Goal: Entertainment & Leisure: Consume media (video, audio)

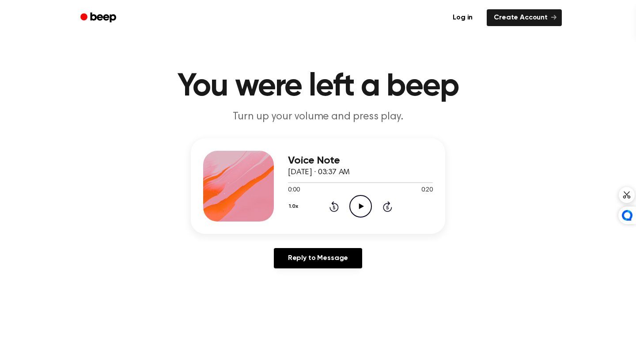
click at [349, 195] on icon "Play Audio" at bounding box center [360, 206] width 23 height 23
click at [343, 195] on div "1.0x Rewind 5 seconds Play Audio Skip 5 seconds" at bounding box center [360, 206] width 145 height 23
click at [350, 195] on icon "Play Audio" at bounding box center [360, 206] width 23 height 23
click at [361, 195] on icon "Play Audio" at bounding box center [360, 206] width 23 height 23
click at [352, 195] on icon "Pause Audio" at bounding box center [360, 206] width 23 height 23
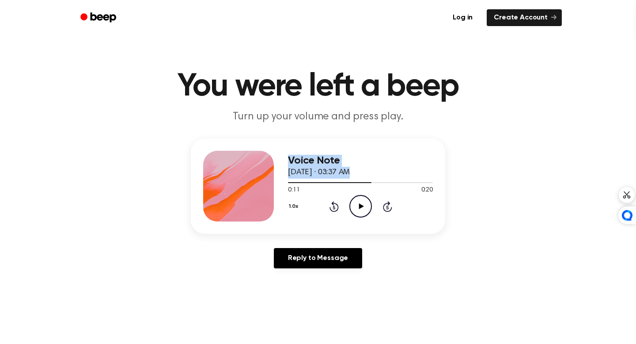
drag, startPoint x: 360, startPoint y: 160, endPoint x: 267, endPoint y: 159, distance: 93.6
click at [267, 159] on div "Voice Note [DATE] · 03:37 AM 0:11 0:20 Your browser does not support the [objec…" at bounding box center [318, 185] width 254 height 95
click at [294, 178] on div at bounding box center [360, 181] width 145 height 7
click at [355, 195] on icon "Play Audio" at bounding box center [360, 206] width 23 height 23
click at [352, 195] on circle at bounding box center [361, 206] width 22 height 22
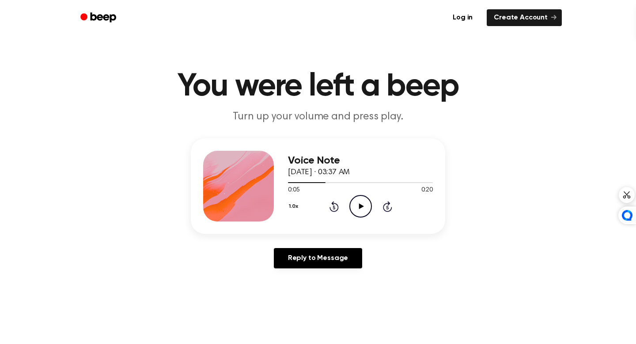
click at [359, 203] on icon at bounding box center [361, 206] width 5 height 6
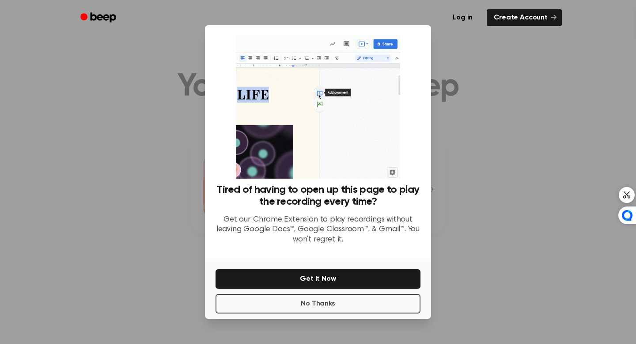
click at [464, 58] on div at bounding box center [318, 172] width 636 height 344
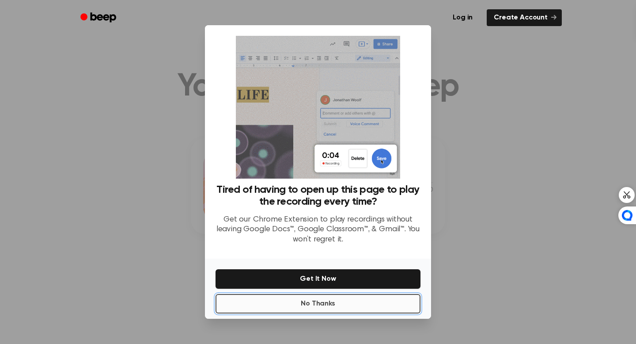
click at [325, 294] on button "No Thanks" at bounding box center [317, 303] width 205 height 19
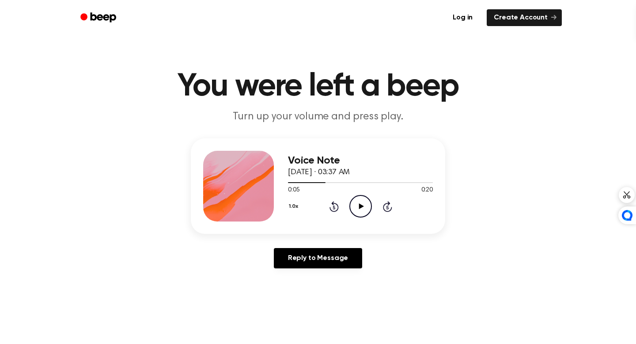
click at [355, 193] on div "Voice Note [DATE] · 03:37 AM 0:05 0:20 Your browser does not support the [objec…" at bounding box center [360, 186] width 145 height 71
click at [355, 195] on icon "Play Audio" at bounding box center [360, 206] width 23 height 23
click at [355, 195] on icon "Pause Audio" at bounding box center [360, 206] width 23 height 23
click at [352, 195] on icon "Play Audio" at bounding box center [360, 206] width 23 height 23
click at [332, 200] on icon "Rewind 5 seconds" at bounding box center [334, 205] width 10 height 11
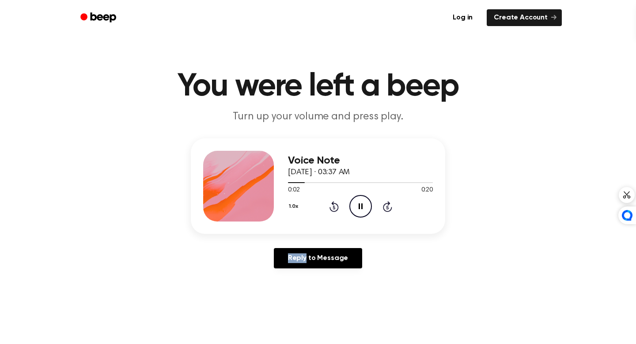
click at [332, 200] on icon "Rewind 5 seconds" at bounding box center [334, 205] width 10 height 11
click at [352, 195] on icon "Pause Audio" at bounding box center [360, 206] width 23 height 23
click at [350, 195] on icon "Play Audio" at bounding box center [360, 206] width 23 height 23
click at [350, 195] on icon "Pause Audio" at bounding box center [360, 206] width 23 height 23
click at [359, 195] on icon "Play Audio" at bounding box center [360, 206] width 23 height 23
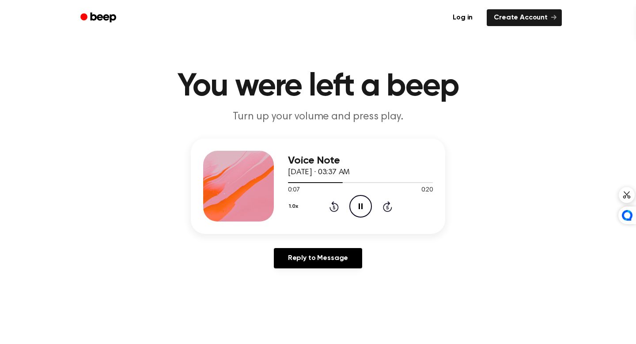
click at [332, 205] on icon at bounding box center [333, 207] width 2 height 4
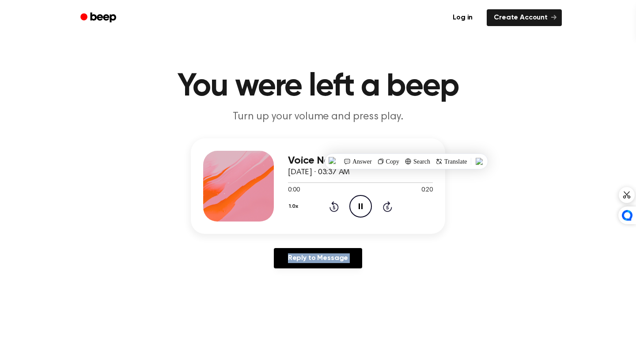
click at [332, 205] on icon at bounding box center [333, 207] width 2 height 4
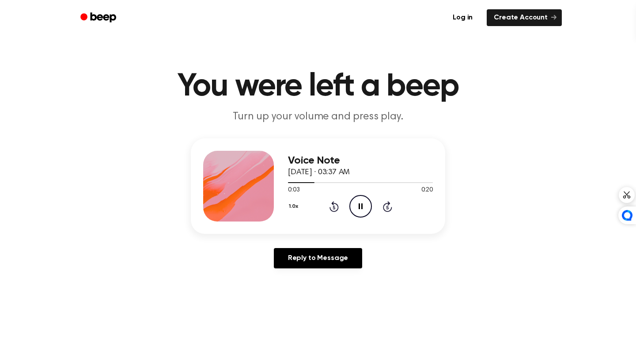
click at [359, 203] on icon at bounding box center [361, 206] width 4 height 6
click at [358, 195] on icon "Play Audio" at bounding box center [360, 206] width 23 height 23
click at [358, 195] on icon "Pause Audio" at bounding box center [360, 206] width 23 height 23
click at [335, 195] on div "1.0x Rewind 5 seconds Play Audio Skip 5 seconds" at bounding box center [360, 206] width 145 height 23
click at [330, 200] on icon "Rewind 5 seconds" at bounding box center [334, 205] width 10 height 11
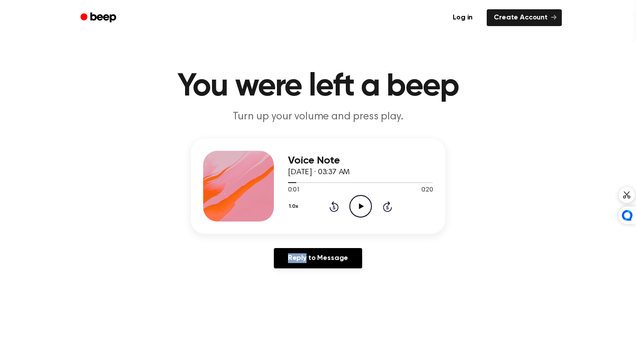
click at [330, 200] on icon "Rewind 5 seconds" at bounding box center [334, 205] width 10 height 11
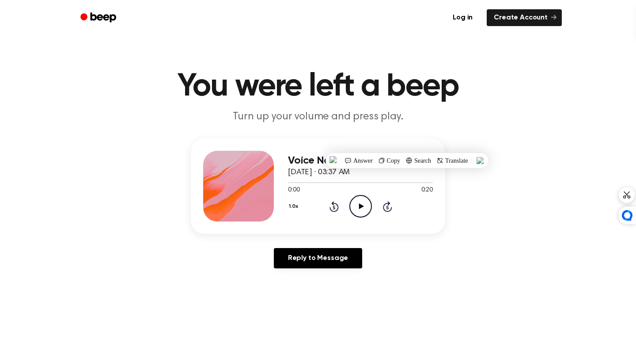
click at [354, 195] on icon "Play Audio" at bounding box center [360, 206] width 23 height 23
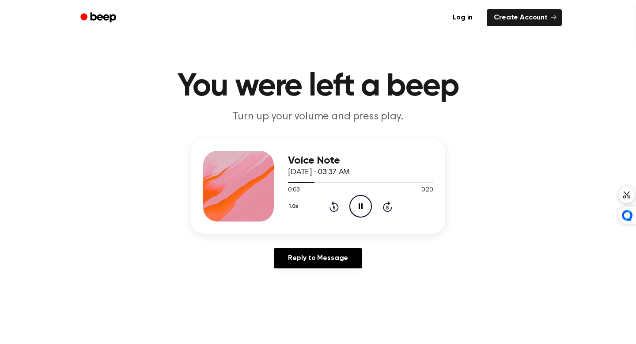
click at [359, 203] on icon at bounding box center [361, 206] width 4 height 6
click at [353, 195] on icon "Play Audio" at bounding box center [360, 206] width 23 height 23
click at [353, 195] on icon "Pause Audio" at bounding box center [360, 206] width 23 height 23
click at [332, 205] on icon at bounding box center [333, 207] width 2 height 4
click at [352, 195] on icon "Play Audio" at bounding box center [360, 206] width 23 height 23
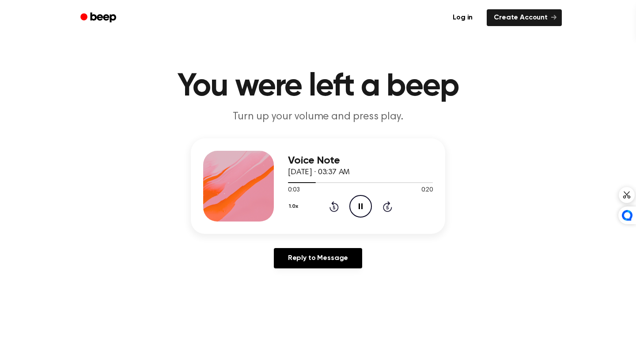
click at [352, 195] on icon "Pause Audio" at bounding box center [360, 206] width 23 height 23
click at [352, 195] on icon "Play Audio" at bounding box center [360, 206] width 23 height 23
click at [352, 195] on icon "Pause Audio" at bounding box center [360, 206] width 23 height 23
click at [348, 192] on div "Voice Note [DATE] · 03:37 AM 0:06 0:20 Your browser does not support the [objec…" at bounding box center [360, 186] width 145 height 71
click at [349, 195] on icon "Play Audio" at bounding box center [360, 206] width 23 height 23
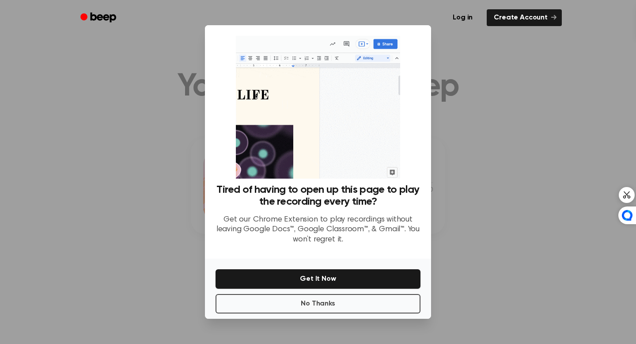
click at [478, 95] on div at bounding box center [318, 172] width 636 height 344
click at [336, 294] on button "No Thanks" at bounding box center [317, 303] width 205 height 19
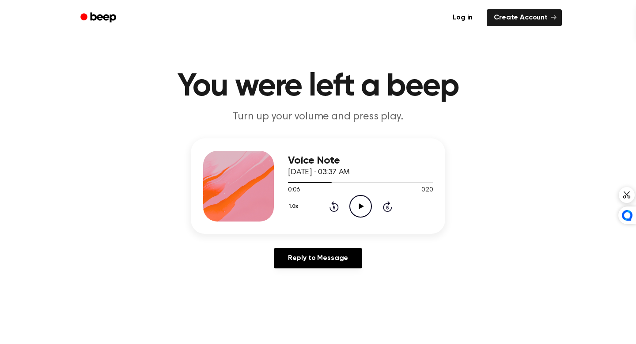
click at [349, 195] on icon "Play Audio" at bounding box center [360, 206] width 23 height 23
click at [329, 200] on icon "Rewind 5 seconds" at bounding box center [334, 205] width 10 height 11
click at [354, 195] on icon "Pause Audio" at bounding box center [360, 206] width 23 height 23
click at [359, 203] on icon at bounding box center [361, 206] width 5 height 6
click at [355, 195] on icon "Pause Audio" at bounding box center [360, 206] width 23 height 23
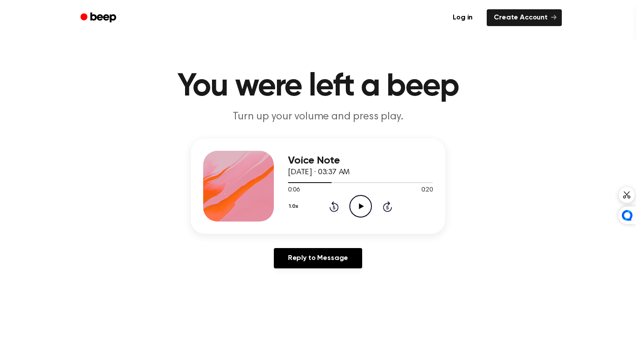
click at [349, 195] on icon "Play Audio" at bounding box center [360, 206] width 23 height 23
click at [350, 195] on icon "Pause Audio" at bounding box center [360, 206] width 23 height 23
click at [329, 200] on icon "Rewind 5 seconds" at bounding box center [334, 205] width 10 height 11
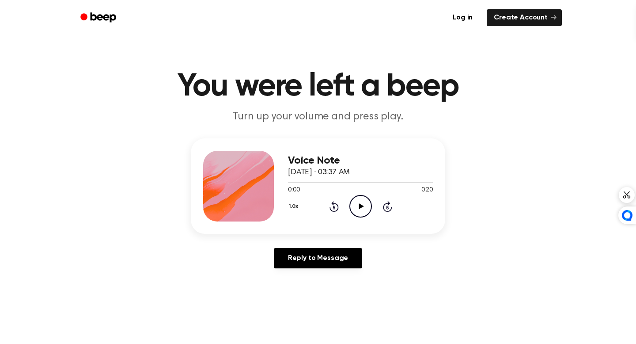
click at [358, 195] on icon "Play Audio" at bounding box center [360, 206] width 23 height 23
click at [358, 195] on icon "Pause Audio" at bounding box center [360, 206] width 23 height 23
click at [368, 195] on div "1.0x Rewind 5 seconds Play Audio Skip 5 seconds" at bounding box center [360, 206] width 145 height 23
click at [353, 195] on icon "Play Audio" at bounding box center [360, 206] width 23 height 23
click at [353, 195] on icon "Pause Audio" at bounding box center [360, 206] width 23 height 23
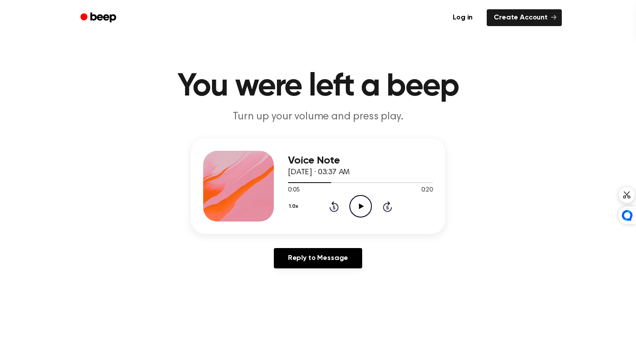
click at [353, 195] on icon "Play Audio" at bounding box center [360, 206] width 23 height 23
click at [353, 195] on icon "Pause Audio" at bounding box center [360, 206] width 23 height 23
click at [350, 195] on icon "Play Audio" at bounding box center [360, 206] width 23 height 23
click at [329, 200] on icon "Rewind 5 seconds" at bounding box center [334, 205] width 10 height 11
click at [352, 195] on icon "Play Audio" at bounding box center [360, 206] width 23 height 23
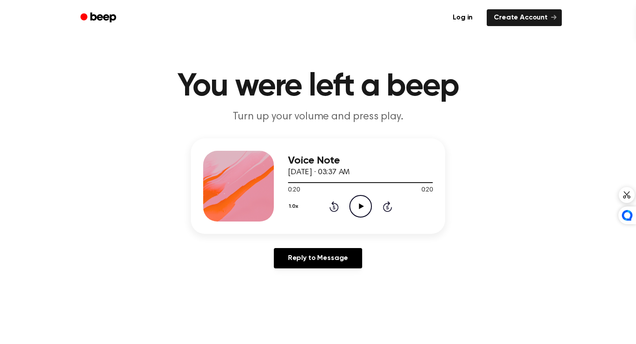
click at [359, 203] on icon at bounding box center [361, 206] width 5 height 6
click at [359, 203] on icon at bounding box center [361, 206] width 4 height 6
click at [359, 203] on icon at bounding box center [361, 206] width 5 height 6
click at [359, 203] on icon at bounding box center [361, 206] width 4 height 6
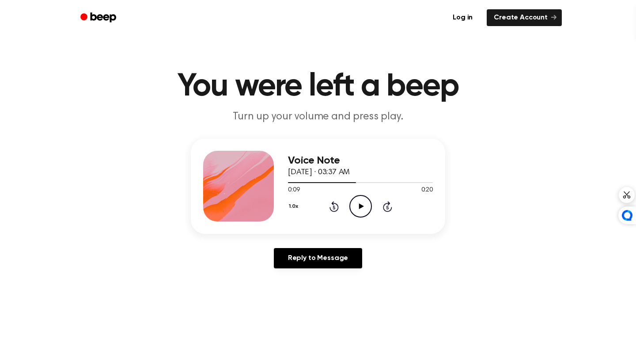
click at [349, 195] on icon "Play Audio" at bounding box center [360, 206] width 23 height 23
click at [349, 195] on icon "Pause Audio" at bounding box center [360, 206] width 23 height 23
click at [349, 195] on icon "Play Audio" at bounding box center [360, 206] width 23 height 23
click at [359, 195] on icon "Play Audio" at bounding box center [360, 206] width 23 height 23
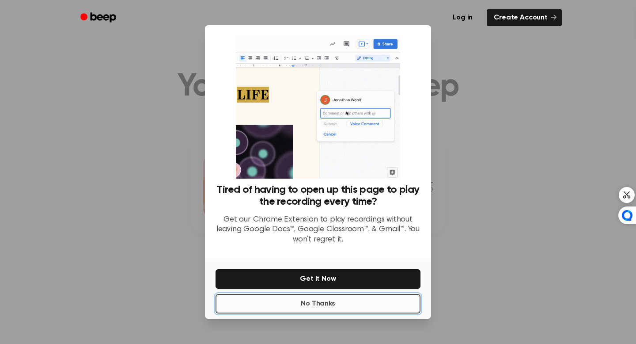
click at [352, 294] on button "No Thanks" at bounding box center [317, 303] width 205 height 19
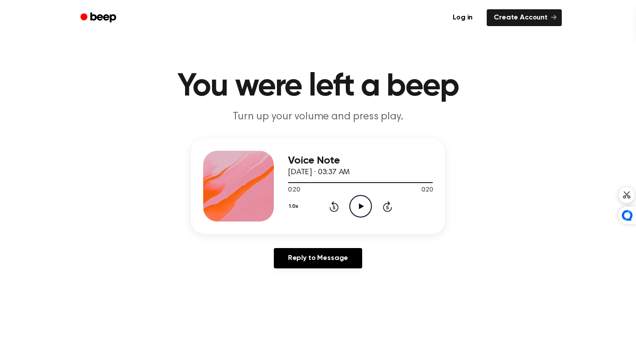
click at [354, 195] on icon "Play Audio" at bounding box center [360, 206] width 23 height 23
click at [359, 203] on icon at bounding box center [361, 206] width 4 height 6
click at [359, 203] on icon at bounding box center [361, 206] width 5 height 6
click at [359, 203] on icon at bounding box center [361, 206] width 4 height 6
click at [332, 200] on icon "Rewind 5 seconds" at bounding box center [334, 205] width 10 height 11
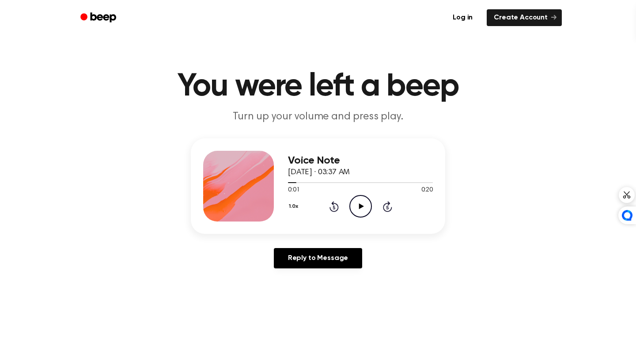
click at [332, 200] on icon "Rewind 5 seconds" at bounding box center [334, 205] width 10 height 11
click at [352, 195] on icon "Play Audio" at bounding box center [360, 206] width 23 height 23
click at [352, 195] on icon "Pause Audio" at bounding box center [360, 206] width 23 height 23
click at [352, 195] on icon "Play Audio" at bounding box center [360, 206] width 23 height 23
click at [352, 195] on icon "Pause Audio" at bounding box center [360, 206] width 23 height 23
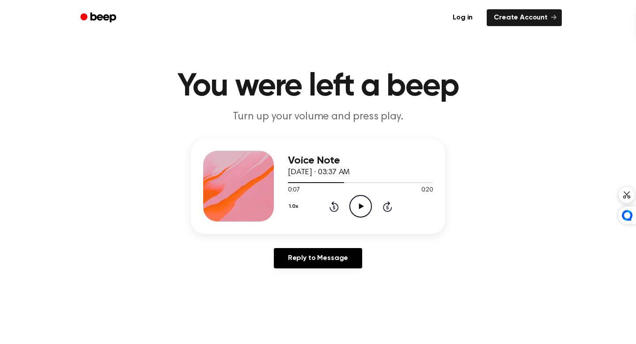
click at [352, 195] on icon "Play Audio" at bounding box center [360, 206] width 23 height 23
click at [354, 195] on icon "Play Audio" at bounding box center [360, 206] width 23 height 23
click at [350, 195] on icon "Play Audio" at bounding box center [360, 206] width 23 height 23
click at [359, 203] on icon at bounding box center [361, 206] width 5 height 6
click at [359, 203] on icon at bounding box center [361, 206] width 4 height 6
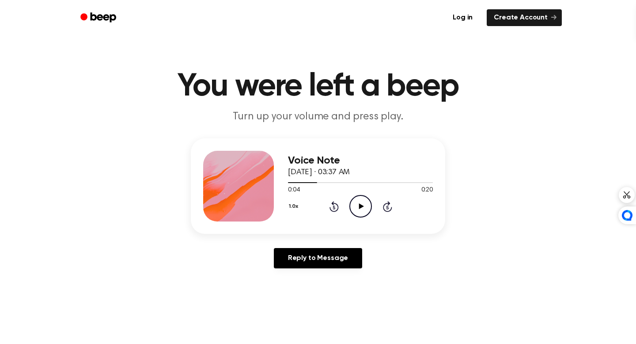
click at [333, 195] on div "1.0x Rewind 5 seconds Play Audio Skip 5 seconds" at bounding box center [360, 206] width 145 height 23
click at [330, 200] on icon "Rewind 5 seconds" at bounding box center [334, 205] width 10 height 11
click at [349, 195] on icon "Play Audio" at bounding box center [360, 206] width 23 height 23
click at [349, 195] on icon "Pause Audio" at bounding box center [360, 206] width 23 height 23
click at [349, 195] on icon "Play Audio" at bounding box center [360, 206] width 23 height 23
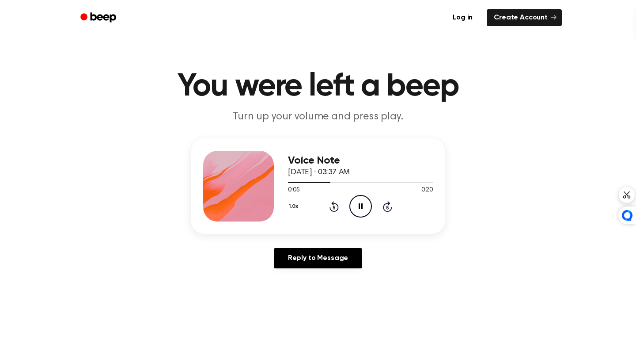
click at [349, 195] on icon "Pause Audio" at bounding box center [360, 206] width 23 height 23
click at [349, 195] on icon "Play Audio" at bounding box center [360, 206] width 23 height 23
click at [349, 195] on icon "Pause Audio" at bounding box center [360, 206] width 23 height 23
click at [329, 201] on icon at bounding box center [333, 206] width 9 height 11
click at [352, 195] on icon "Play Audio" at bounding box center [360, 206] width 23 height 23
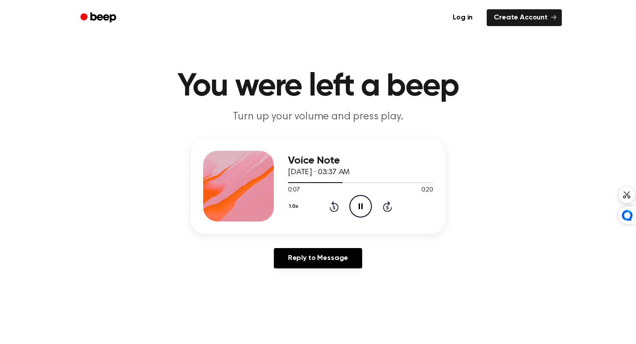
click at [351, 195] on icon "Pause Audio" at bounding box center [360, 206] width 23 height 23
click at [306, 182] on div at bounding box center [316, 182] width 57 height 1
click at [342, 195] on div "1.0x Rewind 5 seconds Play Audio Skip 5 seconds" at bounding box center [360, 206] width 145 height 23
click at [353, 195] on icon "Play Audio" at bounding box center [360, 206] width 23 height 23
click at [359, 203] on icon at bounding box center [361, 206] width 4 height 6
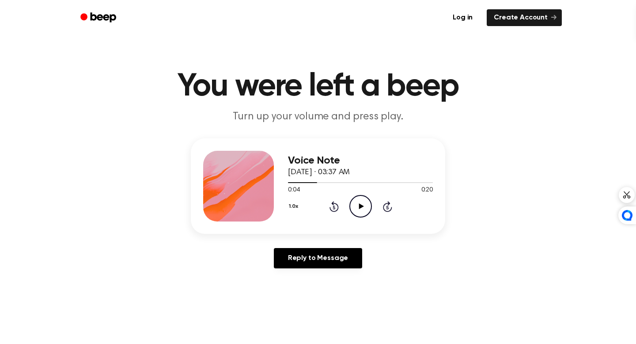
click at [303, 155] on div "Voice Note [DATE] · 03:37 AM" at bounding box center [360, 167] width 145 height 24
click at [303, 178] on div at bounding box center [360, 181] width 145 height 7
click at [351, 195] on icon "Play Audio" at bounding box center [360, 206] width 23 height 23
click at [351, 195] on icon "Pause Audio" at bounding box center [360, 206] width 23 height 23
click at [351, 195] on icon "Play Audio" at bounding box center [360, 206] width 23 height 23
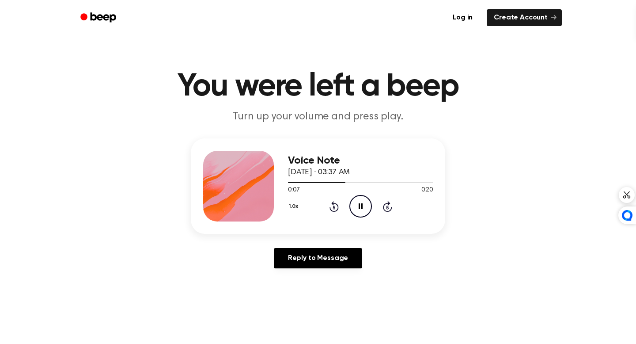
click at [351, 195] on icon "Pause Audio" at bounding box center [360, 206] width 23 height 23
click at [351, 195] on icon "Play Audio" at bounding box center [360, 206] width 23 height 23
click at [359, 203] on icon at bounding box center [361, 206] width 5 height 6
click at [352, 195] on icon "Play Audio" at bounding box center [360, 206] width 23 height 23
click at [352, 195] on icon "Pause Audio" at bounding box center [360, 206] width 23 height 23
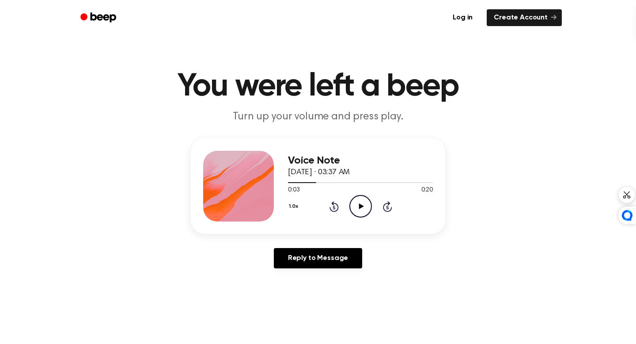
click at [359, 203] on icon at bounding box center [361, 206] width 5 height 6
click at [355, 195] on icon "Pause Audio" at bounding box center [360, 206] width 23 height 23
click at [305, 178] on div at bounding box center [360, 181] width 145 height 7
click at [349, 195] on icon "Play Audio" at bounding box center [360, 206] width 23 height 23
click at [349, 195] on icon "Pause Audio" at bounding box center [360, 206] width 23 height 23
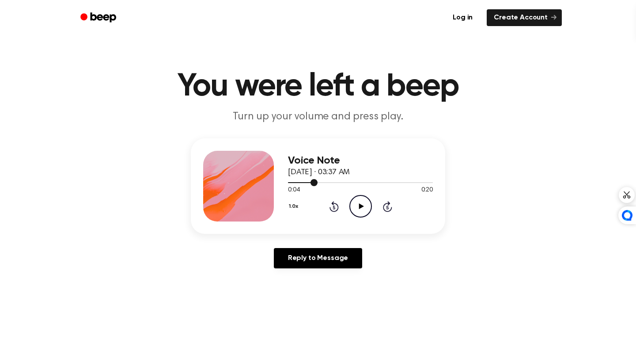
click at [298, 182] on div at bounding box center [303, 182] width 30 height 1
click at [349, 195] on icon "Play Audio" at bounding box center [360, 206] width 23 height 23
click at [355, 195] on icon "Pause Audio" at bounding box center [360, 206] width 23 height 23
click at [330, 200] on icon "Rewind 5 seconds" at bounding box center [334, 205] width 10 height 11
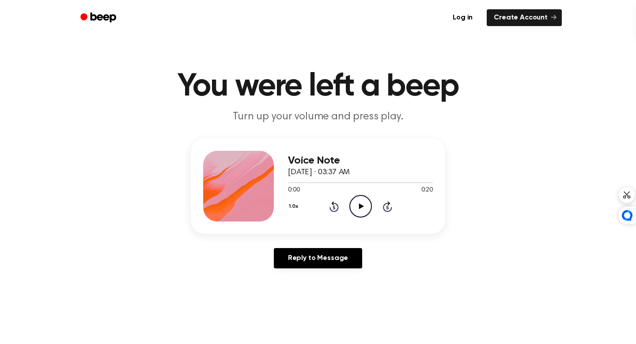
click at [352, 195] on icon "Play Audio" at bounding box center [360, 206] width 23 height 23
click at [352, 195] on icon "Pause Audio" at bounding box center [360, 206] width 23 height 23
click at [352, 195] on icon "Play Audio" at bounding box center [360, 206] width 23 height 23
click at [352, 195] on icon "Pause Audio" at bounding box center [360, 206] width 23 height 23
click at [352, 195] on icon "Play Audio" at bounding box center [360, 206] width 23 height 23
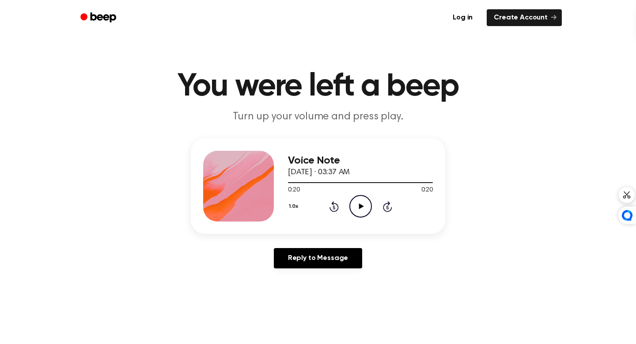
click at [298, 185] on span "0:20" at bounding box center [293, 189] width 11 height 9
click at [351, 195] on icon "Play Audio" at bounding box center [360, 206] width 23 height 23
click at [351, 195] on icon "Pause Audio" at bounding box center [360, 206] width 23 height 23
click at [302, 182] on div at bounding box center [302, 182] width 28 height 1
click at [353, 195] on icon "Play Audio" at bounding box center [360, 206] width 23 height 23
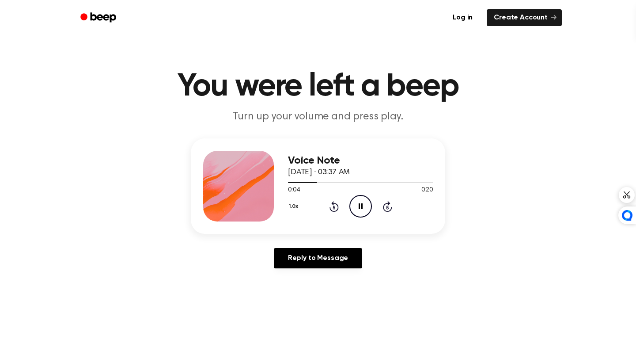
click at [353, 195] on icon "Pause Audio" at bounding box center [360, 206] width 23 height 23
click at [353, 195] on icon "Play Audio" at bounding box center [360, 206] width 23 height 23
click at [353, 195] on icon "Pause Audio" at bounding box center [360, 206] width 23 height 23
click at [302, 178] on div at bounding box center [360, 181] width 145 height 7
click at [359, 203] on icon at bounding box center [361, 206] width 5 height 6
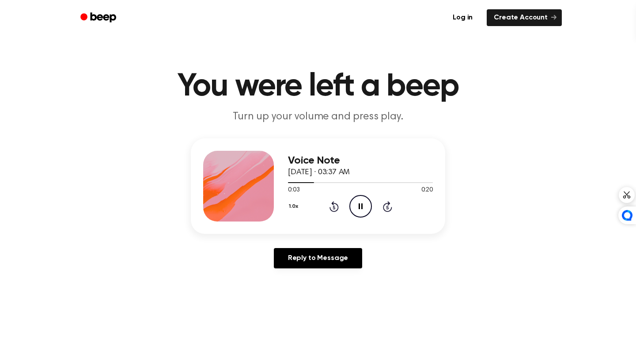
click at [355, 195] on icon "Pause Audio" at bounding box center [360, 206] width 23 height 23
click at [301, 178] on div at bounding box center [360, 181] width 145 height 7
click at [349, 195] on icon "Play Audio" at bounding box center [360, 206] width 23 height 23
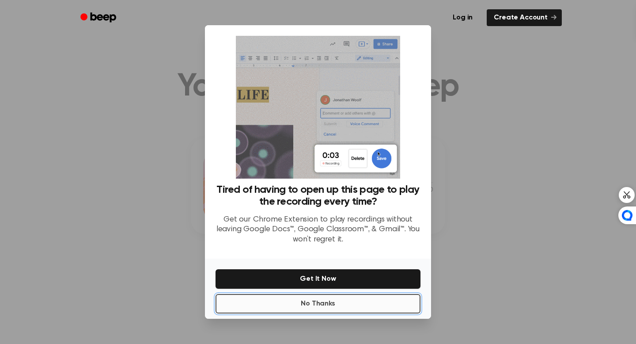
click at [308, 294] on button "No Thanks" at bounding box center [317, 303] width 205 height 19
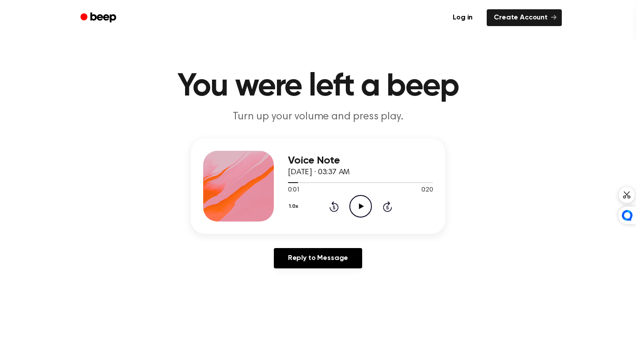
click at [351, 195] on icon "Play Audio" at bounding box center [360, 206] width 23 height 23
click at [351, 195] on icon "Pause Audio" at bounding box center [360, 206] width 23 height 23
click at [351, 195] on icon "Play Audio" at bounding box center [360, 206] width 23 height 23
click at [351, 195] on icon "Pause Audio" at bounding box center [360, 206] width 23 height 23
click at [302, 182] on div at bounding box center [339, 182] width 103 height 1
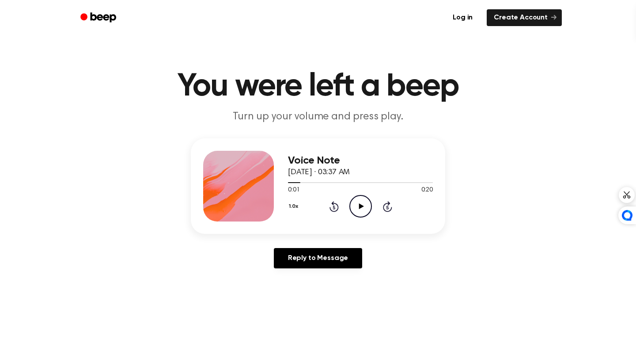
click at [349, 195] on icon "Play Audio" at bounding box center [360, 206] width 23 height 23
click at [352, 195] on icon "Pause Audio" at bounding box center [360, 206] width 23 height 23
click at [302, 178] on div at bounding box center [360, 181] width 145 height 7
click at [349, 195] on icon "Play Audio" at bounding box center [360, 206] width 23 height 23
click at [349, 195] on icon "Pause Audio" at bounding box center [360, 206] width 23 height 23
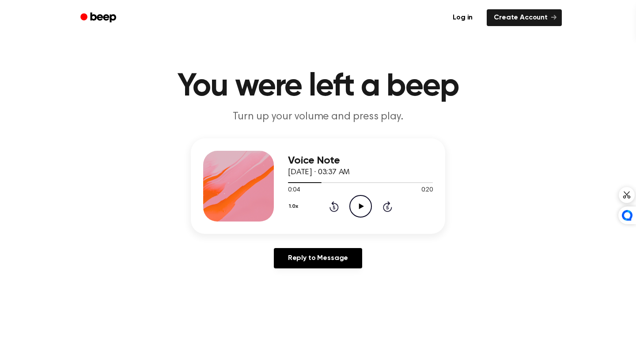
click at [359, 195] on icon "Play Audio" at bounding box center [360, 206] width 23 height 23
click at [329, 200] on icon "Rewind 5 seconds" at bounding box center [334, 205] width 10 height 11
click at [353, 195] on icon "Pause Audio" at bounding box center [360, 206] width 23 height 23
click at [332, 201] on icon at bounding box center [333, 206] width 9 height 11
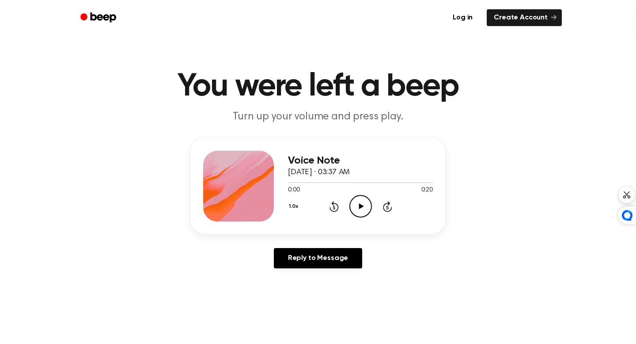
click at [350, 195] on icon "Play Audio" at bounding box center [360, 206] width 23 height 23
click at [349, 195] on icon "Play Audio" at bounding box center [360, 206] width 23 height 23
click at [349, 195] on icon "Pause Audio" at bounding box center [360, 206] width 23 height 23
click at [300, 178] on div at bounding box center [360, 181] width 145 height 7
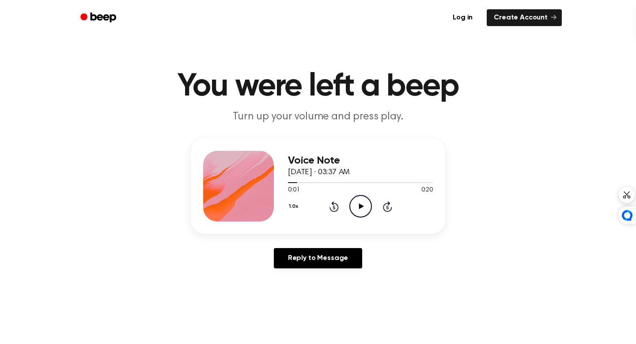
click at [353, 195] on icon "Play Audio" at bounding box center [360, 206] width 23 height 23
click at [353, 195] on icon "Pause Audio" at bounding box center [360, 206] width 23 height 23
click at [355, 195] on icon "Play Audio" at bounding box center [360, 206] width 23 height 23
click at [355, 195] on icon "Pause Audio" at bounding box center [360, 206] width 23 height 23
click at [293, 178] on div at bounding box center [360, 181] width 145 height 7
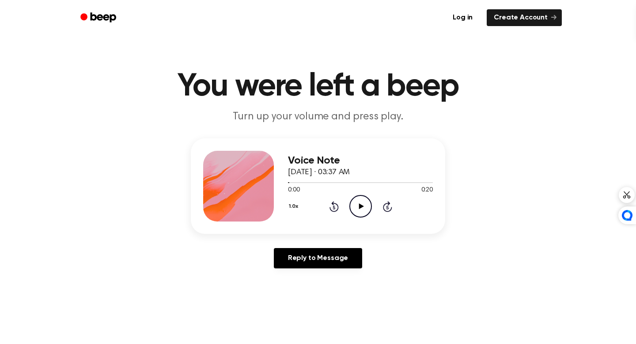
click at [359, 195] on icon "Play Audio" at bounding box center [360, 206] width 23 height 23
click at [359, 195] on icon "Pause Audio" at bounding box center [360, 206] width 23 height 23
click at [343, 195] on div "1.0x Rewind 5 seconds Play Audio Skip 5 seconds" at bounding box center [360, 206] width 145 height 23
click at [350, 195] on icon "Play Audio" at bounding box center [360, 206] width 23 height 23
click at [351, 195] on icon "Pause Audio" at bounding box center [360, 206] width 23 height 23
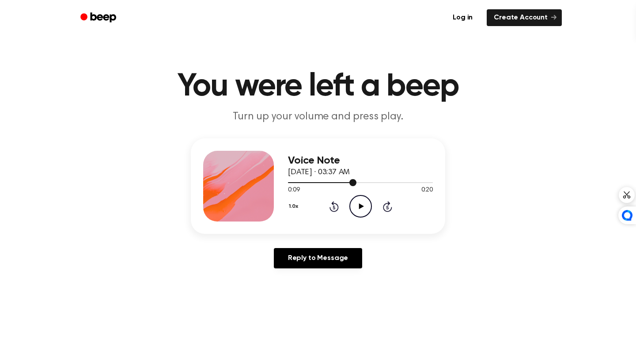
click at [341, 178] on div at bounding box center [360, 181] width 145 height 7
click at [354, 195] on icon "Play Audio" at bounding box center [360, 206] width 23 height 23
click at [337, 178] on div at bounding box center [360, 181] width 145 height 7
click at [325, 182] on div at bounding box center [318, 182] width 61 height 1
click at [353, 195] on icon "Pause Audio" at bounding box center [360, 206] width 23 height 23
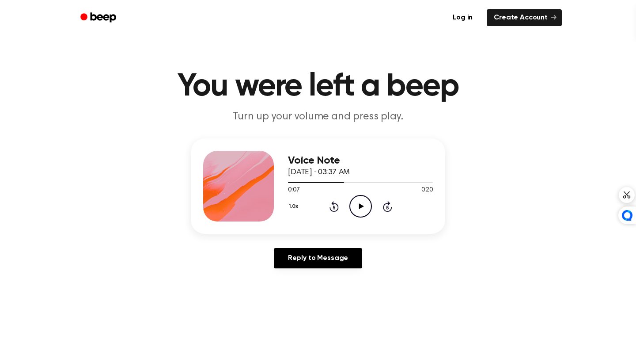
click at [352, 195] on icon "Play Audio" at bounding box center [360, 206] width 23 height 23
click at [334, 201] on icon at bounding box center [333, 206] width 9 height 11
click at [357, 195] on icon "Pause Audio" at bounding box center [360, 206] width 23 height 23
click at [357, 195] on icon "Play Audio" at bounding box center [360, 206] width 23 height 23
click at [329, 201] on icon at bounding box center [333, 206] width 9 height 11
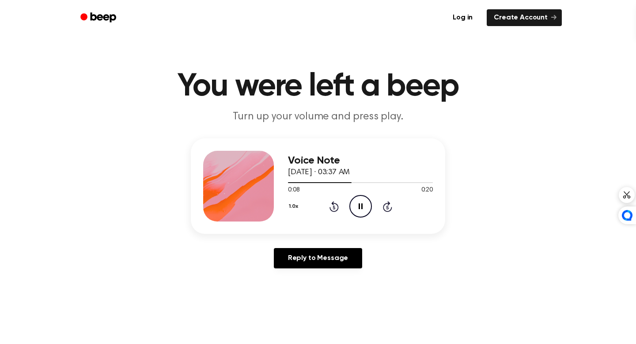
click at [329, 201] on icon at bounding box center [333, 206] width 9 height 11
click at [359, 195] on icon "Pause Audio" at bounding box center [360, 206] width 23 height 23
click at [329, 200] on icon "Rewind 5 seconds" at bounding box center [334, 205] width 10 height 11
click at [352, 195] on icon "Play Audio" at bounding box center [360, 206] width 23 height 23
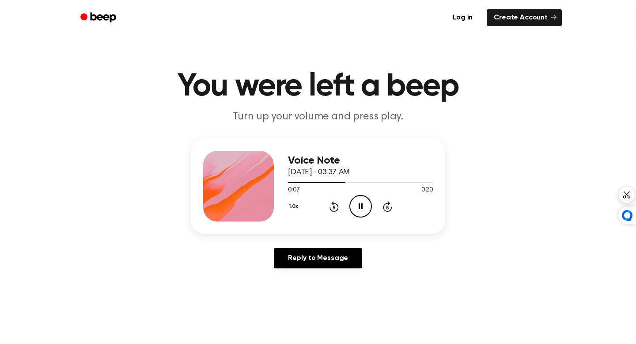
click at [352, 195] on icon "Pause Audio" at bounding box center [360, 206] width 23 height 23
click at [352, 195] on icon "Play Audio" at bounding box center [360, 206] width 23 height 23
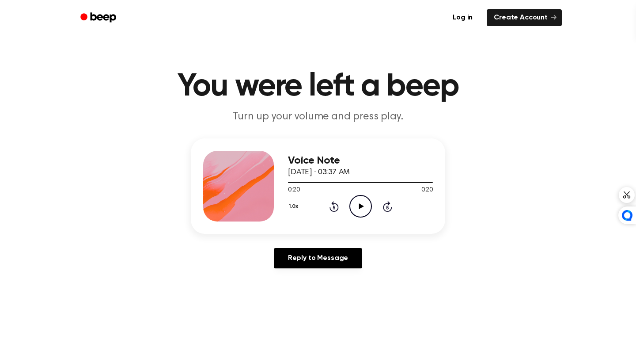
click at [352, 195] on icon "Play Audio" at bounding box center [360, 206] width 23 height 23
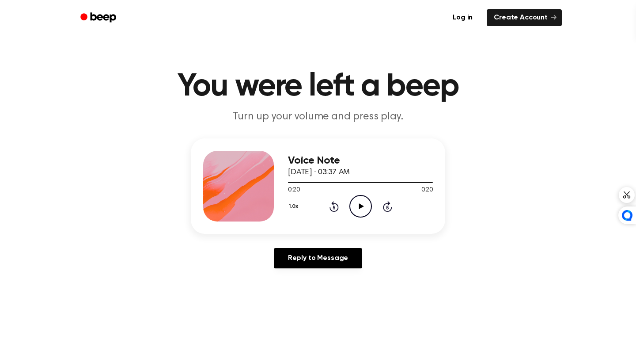
click at [352, 195] on icon "Play Audio" at bounding box center [360, 206] width 23 height 23
click at [352, 195] on icon "Pause Audio" at bounding box center [360, 206] width 23 height 23
click at [352, 195] on icon "Play Audio" at bounding box center [360, 206] width 23 height 23
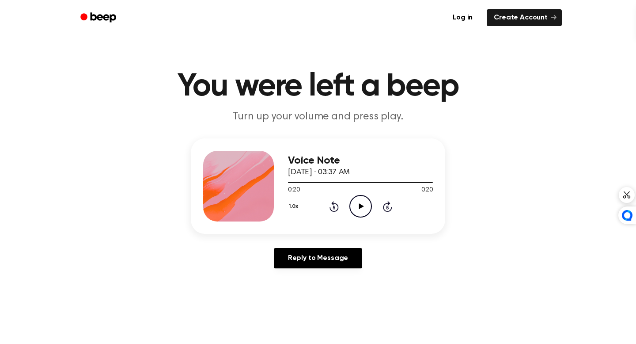
click at [351, 195] on icon "Play Audio" at bounding box center [360, 206] width 23 height 23
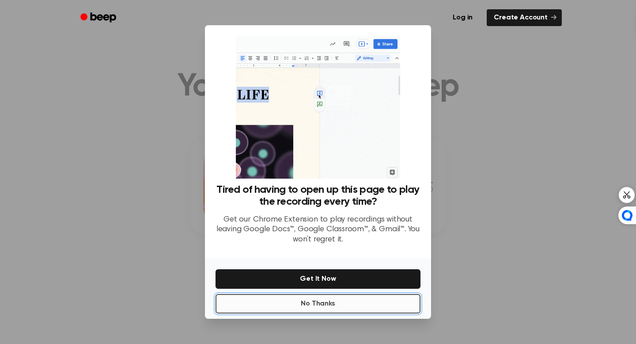
click at [324, 294] on button "No Thanks" at bounding box center [317, 303] width 205 height 19
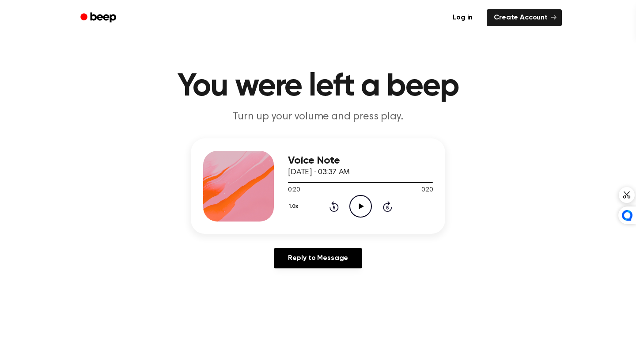
click at [350, 195] on icon "Play Audio" at bounding box center [360, 206] width 23 height 23
click at [354, 195] on icon "Pause Audio" at bounding box center [360, 206] width 23 height 23
click at [350, 195] on icon "Play Audio" at bounding box center [360, 206] width 23 height 23
click at [329, 200] on icon "Rewind 5 seconds" at bounding box center [334, 205] width 10 height 11
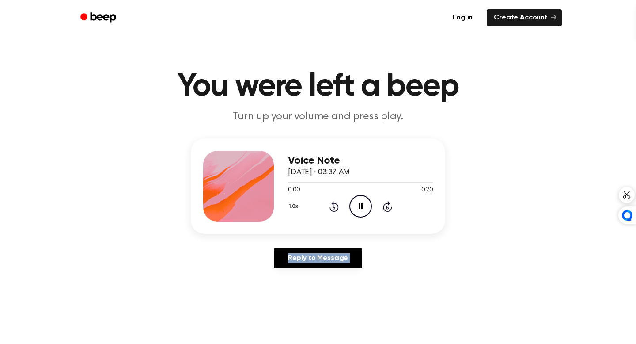
click at [329, 200] on icon "Rewind 5 seconds" at bounding box center [334, 205] width 10 height 11
click at [331, 200] on icon "Rewind 5 seconds" at bounding box center [334, 205] width 10 height 11
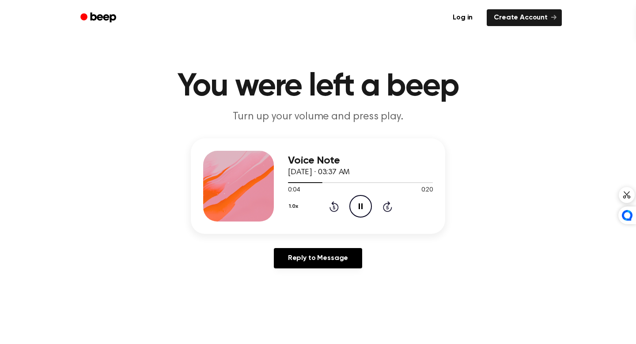
click at [349, 195] on icon "Pause Audio" at bounding box center [360, 206] width 23 height 23
click at [349, 195] on icon "Play Audio" at bounding box center [360, 206] width 23 height 23
click at [349, 195] on icon "Pause Audio" at bounding box center [360, 206] width 23 height 23
click at [350, 195] on icon "Play Audio" at bounding box center [360, 206] width 23 height 23
click at [356, 195] on icon "Play Audio" at bounding box center [360, 206] width 23 height 23
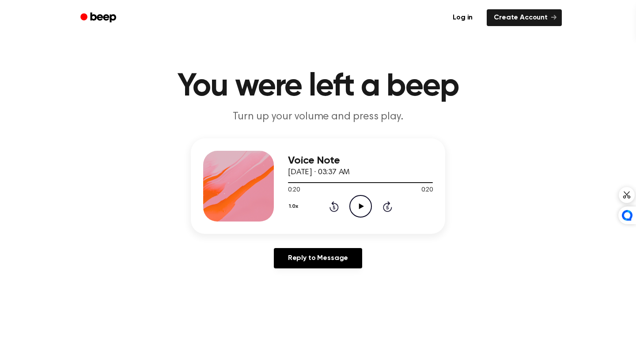
click at [359, 195] on icon "Play Audio" at bounding box center [360, 206] width 23 height 23
click at [359, 195] on icon "Pause Audio" at bounding box center [360, 206] width 23 height 23
click at [363, 195] on icon "Play Audio" at bounding box center [360, 206] width 23 height 23
click at [363, 195] on icon "Pause Audio" at bounding box center [360, 206] width 23 height 23
click at [305, 178] on div at bounding box center [360, 181] width 145 height 7
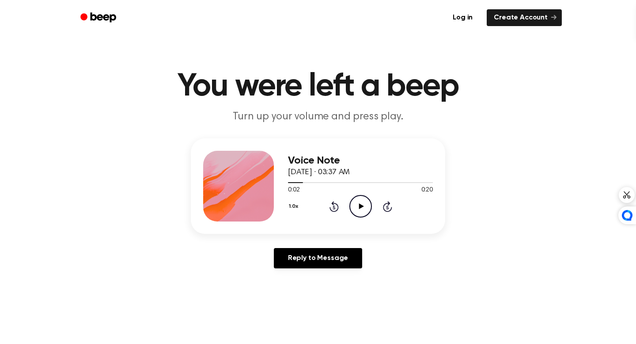
click at [349, 195] on icon "Play Audio" at bounding box center [360, 206] width 23 height 23
click at [349, 195] on icon "Pause Audio" at bounding box center [360, 206] width 23 height 23
click at [299, 178] on div at bounding box center [360, 181] width 145 height 7
click at [349, 195] on icon "Play Audio" at bounding box center [360, 206] width 23 height 23
click at [349, 195] on icon "Pause Audio" at bounding box center [360, 206] width 23 height 23
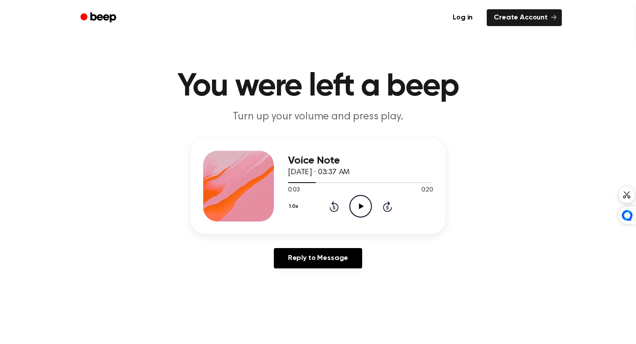
click at [349, 195] on icon "Play Audio" at bounding box center [360, 206] width 23 height 23
click at [349, 195] on icon "Pause Audio" at bounding box center [360, 206] width 23 height 23
click at [332, 205] on icon at bounding box center [333, 207] width 2 height 4
click at [352, 195] on icon "Play Audio" at bounding box center [360, 206] width 23 height 23
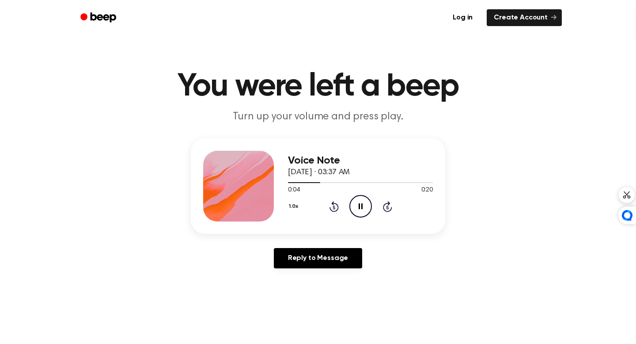
click at [352, 195] on icon "Pause Audio" at bounding box center [360, 206] width 23 height 23
click at [298, 182] on div at bounding box center [304, 182] width 33 height 1
click at [351, 195] on icon "Play Audio" at bounding box center [360, 206] width 23 height 23
click at [351, 195] on icon "Pause Audio" at bounding box center [360, 206] width 23 height 23
click at [297, 182] on div at bounding box center [302, 182] width 29 height 1
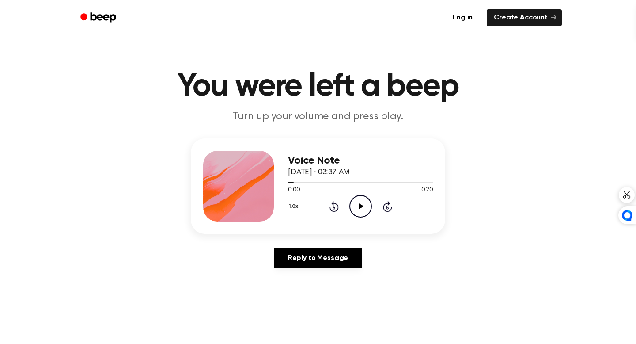
click at [349, 195] on icon "Play Audio" at bounding box center [360, 206] width 23 height 23
click at [349, 195] on icon "Pause Audio" at bounding box center [360, 206] width 23 height 23
click at [349, 195] on icon "Play Audio" at bounding box center [360, 206] width 23 height 23
click at [349, 195] on icon "Pause Audio" at bounding box center [360, 206] width 23 height 23
click at [359, 195] on icon "Play Audio" at bounding box center [360, 206] width 23 height 23
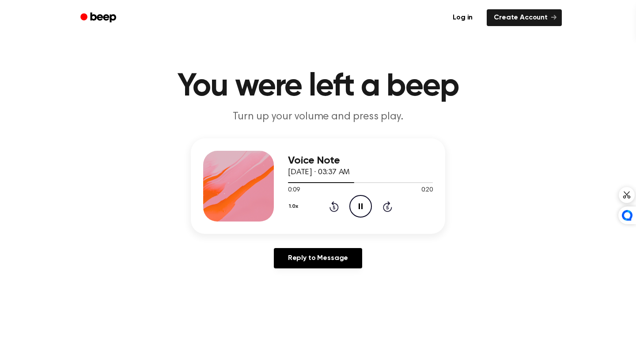
click at [333, 201] on icon at bounding box center [333, 206] width 9 height 11
click at [357, 195] on icon "Pause Audio" at bounding box center [360, 206] width 23 height 23
click at [357, 195] on icon "Play Audio" at bounding box center [360, 206] width 23 height 23
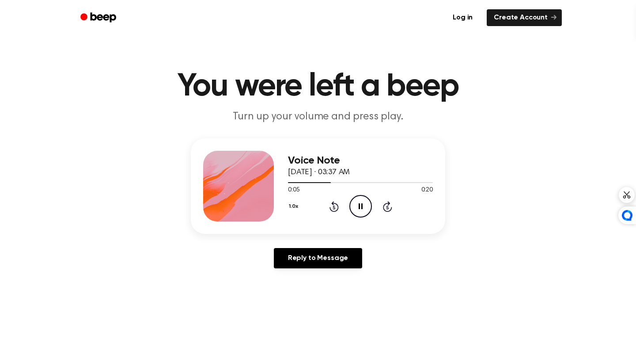
click at [357, 195] on icon "Pause Audio" at bounding box center [360, 206] width 23 height 23
click at [357, 195] on icon "Play Audio" at bounding box center [360, 206] width 23 height 23
click at [356, 195] on icon "Pause Audio" at bounding box center [360, 206] width 23 height 23
click at [329, 200] on icon "Rewind 5 seconds" at bounding box center [334, 205] width 10 height 11
click at [354, 195] on icon "Play Audio" at bounding box center [360, 206] width 23 height 23
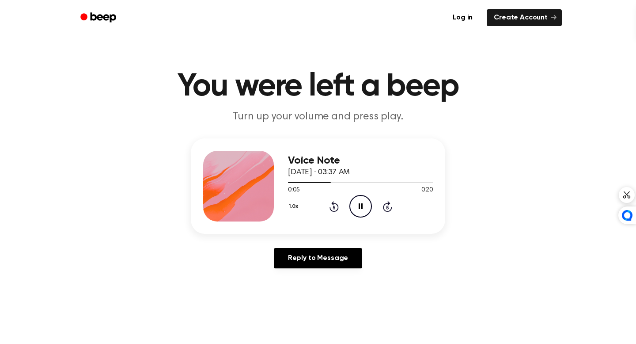
click at [354, 195] on icon "Pause Audio" at bounding box center [360, 206] width 23 height 23
click at [354, 195] on icon "Play Audio" at bounding box center [360, 206] width 23 height 23
click at [354, 195] on icon "Pause Audio" at bounding box center [360, 206] width 23 height 23
click at [329, 200] on icon "Rewind 5 seconds" at bounding box center [334, 205] width 10 height 11
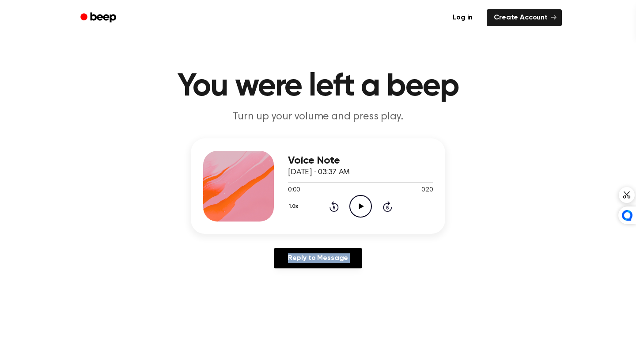
click at [329, 200] on icon "Rewind 5 seconds" at bounding box center [334, 205] width 10 height 11
click at [359, 203] on icon at bounding box center [361, 206] width 5 height 6
click at [354, 195] on icon "Pause Audio" at bounding box center [360, 206] width 23 height 23
click at [359, 203] on icon at bounding box center [361, 206] width 5 height 6
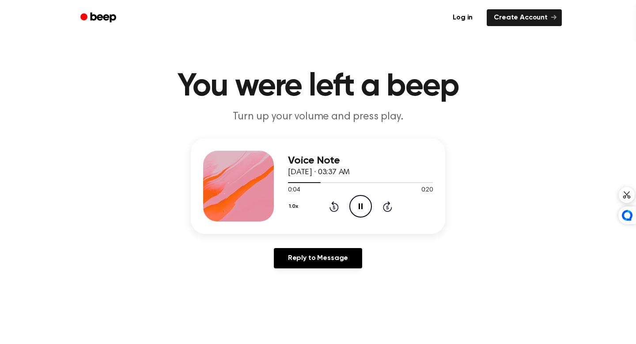
click at [334, 195] on div "1.0x Rewind 5 seconds Pause Audio Skip 5 seconds" at bounding box center [360, 206] width 145 height 23
click at [332, 205] on icon at bounding box center [333, 207] width 2 height 4
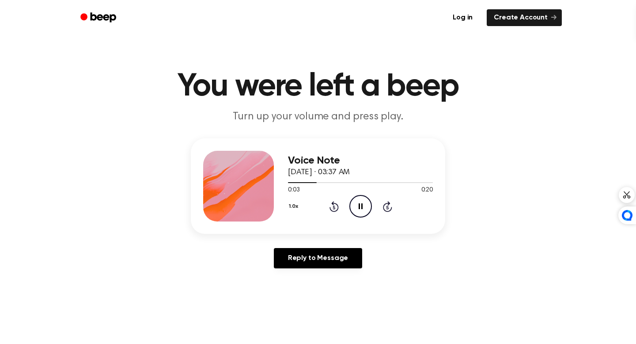
click at [362, 195] on icon "Pause Audio" at bounding box center [360, 206] width 23 height 23
click at [362, 195] on icon "Play Audio" at bounding box center [360, 206] width 23 height 23
click at [362, 195] on icon "Pause Audio" at bounding box center [360, 206] width 23 height 23
click at [362, 195] on icon "Play Audio" at bounding box center [360, 206] width 23 height 23
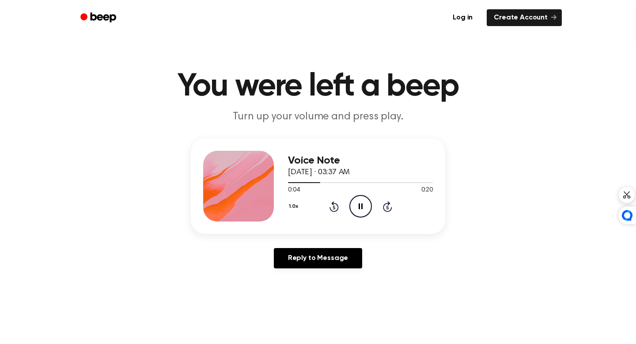
click at [362, 195] on icon "Pause Audio" at bounding box center [360, 206] width 23 height 23
click at [362, 195] on icon "Play Audio" at bounding box center [360, 206] width 23 height 23
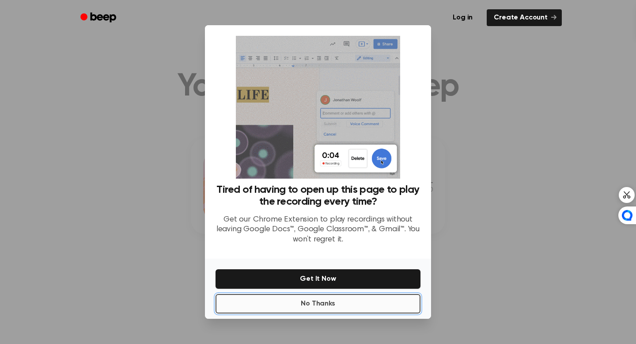
click at [314, 294] on button "No Thanks" at bounding box center [317, 303] width 205 height 19
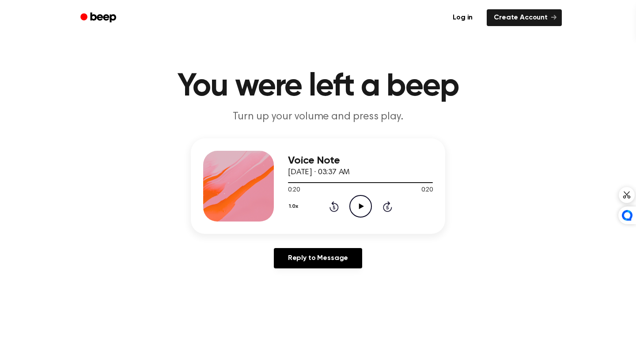
click at [350, 195] on icon "Play Audio" at bounding box center [360, 206] width 23 height 23
click at [350, 195] on icon "Pause Audio" at bounding box center [360, 206] width 23 height 23
click at [350, 195] on icon "Play Audio" at bounding box center [360, 206] width 23 height 23
click at [349, 195] on icon "Play Audio" at bounding box center [360, 206] width 23 height 23
click at [349, 195] on icon "Pause Audio" at bounding box center [360, 206] width 23 height 23
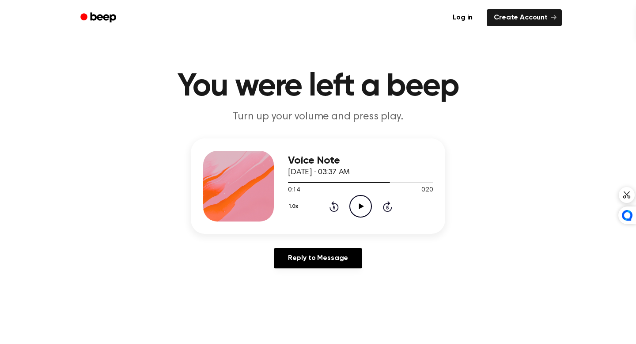
click at [349, 195] on icon "Play Audio" at bounding box center [360, 206] width 23 height 23
click at [332, 205] on icon at bounding box center [333, 207] width 2 height 4
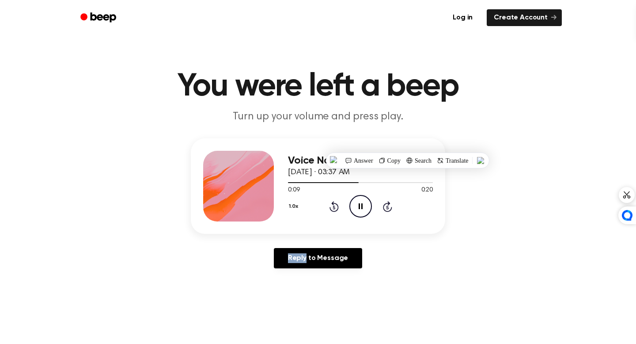
click at [332, 205] on icon at bounding box center [333, 207] width 2 height 4
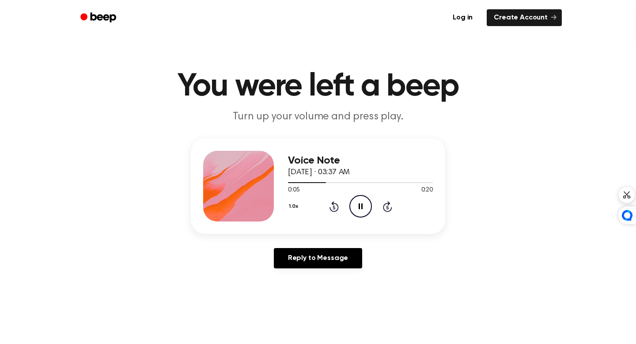
click at [351, 195] on icon "Pause Audio" at bounding box center [360, 206] width 23 height 23
click at [351, 195] on icon "Play Audio" at bounding box center [360, 206] width 23 height 23
click at [350, 195] on icon "Pause Audio" at bounding box center [360, 206] width 23 height 23
click at [331, 200] on icon "Rewind 5 seconds" at bounding box center [334, 205] width 10 height 11
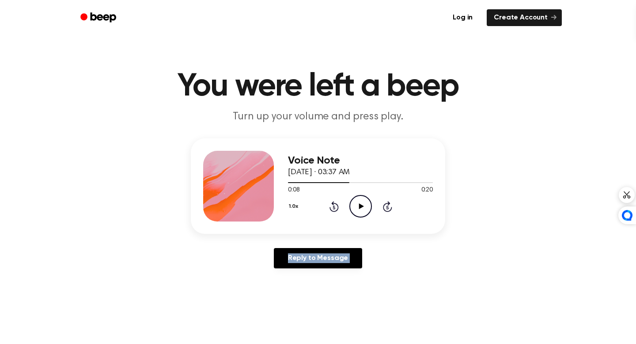
click at [331, 200] on icon "Rewind 5 seconds" at bounding box center [334, 205] width 10 height 11
click at [349, 195] on icon "Play Audio" at bounding box center [360, 206] width 23 height 23
click at [349, 195] on icon "Pause Audio" at bounding box center [360, 206] width 23 height 23
click at [306, 178] on div at bounding box center [360, 181] width 145 height 7
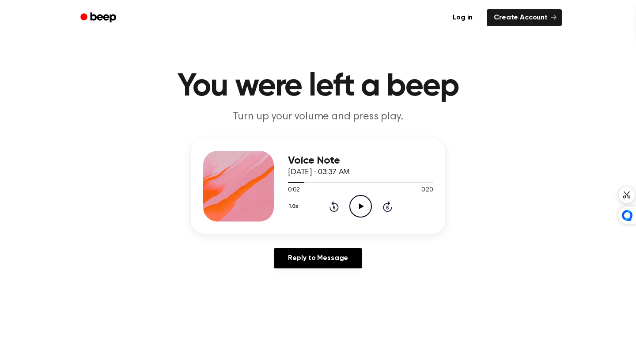
click at [351, 195] on icon "Play Audio" at bounding box center [360, 206] width 23 height 23
click at [351, 195] on icon "Pause Audio" at bounding box center [360, 206] width 23 height 23
click at [306, 178] on div at bounding box center [360, 181] width 145 height 7
click at [349, 195] on icon "Play Audio" at bounding box center [360, 206] width 23 height 23
click at [349, 195] on icon "Pause Audio" at bounding box center [360, 206] width 23 height 23
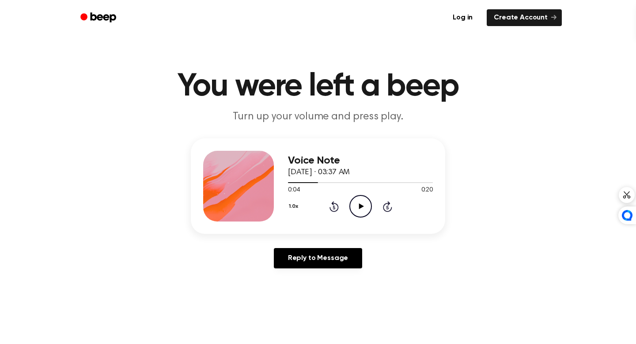
click at [349, 195] on icon "Play Audio" at bounding box center [360, 206] width 23 height 23
click at [322, 195] on div "1.0x Rewind 5 seconds Pause Audio Skip 5 seconds" at bounding box center [360, 206] width 145 height 23
click at [329, 200] on icon "Rewind 5 seconds" at bounding box center [334, 205] width 10 height 11
click at [349, 195] on icon "Pause Audio" at bounding box center [360, 206] width 23 height 23
click at [332, 200] on icon "Rewind 5 seconds" at bounding box center [334, 205] width 10 height 11
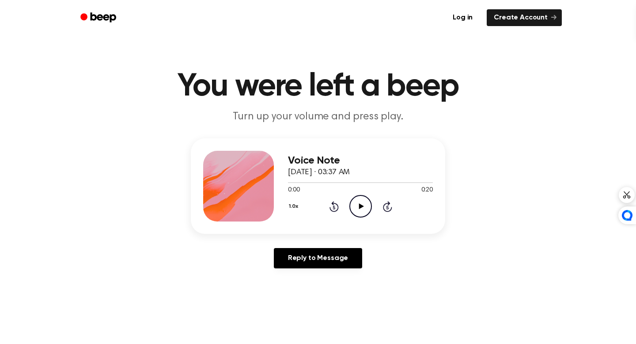
click at [349, 195] on icon "Play Audio" at bounding box center [360, 206] width 23 height 23
click at [349, 195] on icon "Pause Audio" at bounding box center [360, 206] width 23 height 23
click at [349, 195] on icon "Play Audio" at bounding box center [360, 206] width 23 height 23
click at [329, 200] on icon "Rewind 5 seconds" at bounding box center [334, 205] width 10 height 11
click at [355, 195] on icon "Pause Audio" at bounding box center [360, 206] width 23 height 23
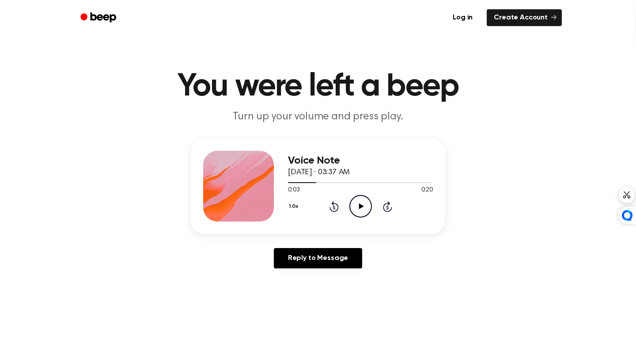
click at [329, 201] on icon at bounding box center [333, 206] width 9 height 11
click at [349, 195] on icon "Play Audio" at bounding box center [360, 206] width 23 height 23
click at [349, 195] on icon "Pause Audio" at bounding box center [360, 206] width 23 height 23
click at [329, 201] on icon at bounding box center [333, 206] width 9 height 11
click at [361, 195] on icon "Play Audio" at bounding box center [360, 206] width 23 height 23
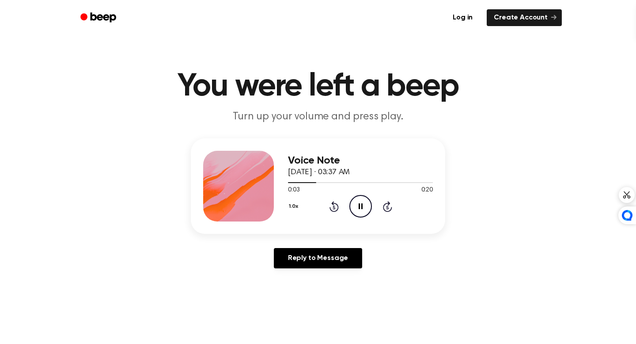
click at [358, 195] on icon "Pause Audio" at bounding box center [360, 206] width 23 height 23
click at [358, 195] on icon "Play Audio" at bounding box center [360, 206] width 23 height 23
click at [329, 200] on icon "Rewind 5 seconds" at bounding box center [334, 205] width 10 height 11
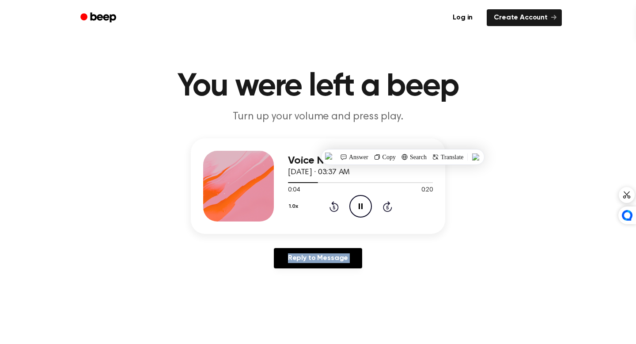
click at [329, 200] on icon "Rewind 5 seconds" at bounding box center [334, 205] width 10 height 11
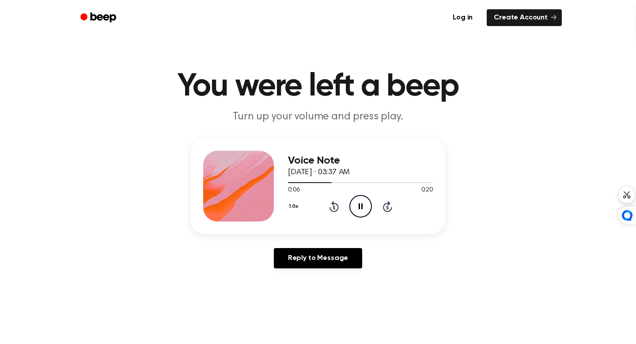
click at [359, 195] on icon "Pause Audio" at bounding box center [360, 206] width 23 height 23
click at [359, 195] on icon "Play Audio" at bounding box center [360, 206] width 23 height 23
click at [359, 195] on icon "Pause Audio" at bounding box center [360, 206] width 23 height 23
click at [359, 195] on icon "Play Audio" at bounding box center [360, 206] width 23 height 23
click at [359, 195] on icon "Pause Audio" at bounding box center [360, 206] width 23 height 23
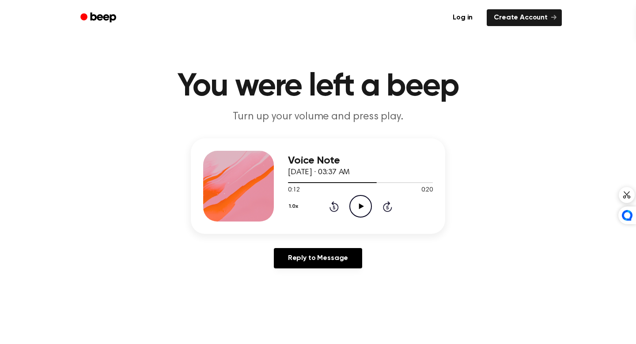
click at [349, 195] on icon "Play Audio" at bounding box center [360, 206] width 23 height 23
click at [330, 200] on icon "Rewind 5 seconds" at bounding box center [334, 205] width 10 height 11
click at [349, 195] on icon "Play Audio" at bounding box center [360, 206] width 23 height 23
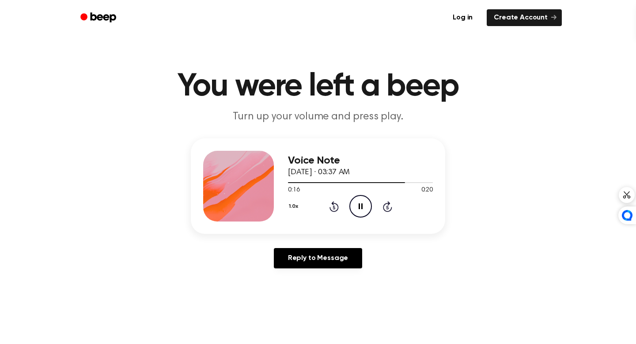
click at [358, 195] on icon "Pause Audio" at bounding box center [360, 206] width 23 height 23
click at [349, 195] on icon "Play Audio" at bounding box center [360, 206] width 23 height 23
click at [353, 195] on icon "Pause Audio" at bounding box center [360, 206] width 23 height 23
click at [354, 195] on icon "Play Audio" at bounding box center [360, 206] width 23 height 23
click at [354, 195] on icon "Pause Audio" at bounding box center [360, 206] width 23 height 23
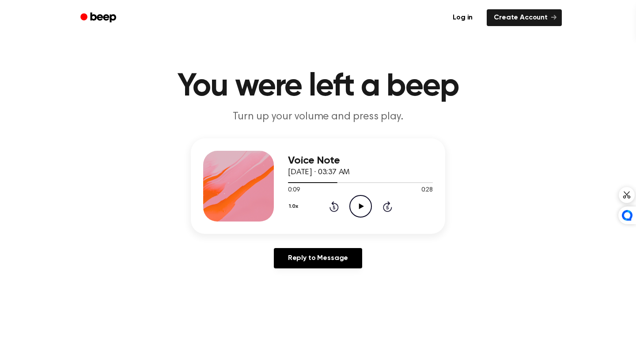
click at [354, 195] on icon "Play Audio" at bounding box center [360, 206] width 23 height 23
click at [349, 195] on icon "Play Audio" at bounding box center [360, 206] width 23 height 23
click at [351, 195] on icon "Pause Audio" at bounding box center [360, 206] width 23 height 23
click at [353, 195] on icon "Play Audio" at bounding box center [360, 206] width 23 height 23
click at [329, 200] on icon "Rewind 5 seconds" at bounding box center [334, 205] width 10 height 11
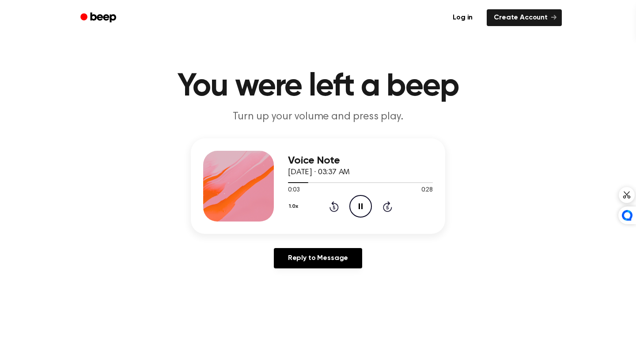
click at [350, 195] on icon "Pause Audio" at bounding box center [360, 206] width 23 height 23
click at [349, 195] on icon "Play Audio" at bounding box center [360, 206] width 23 height 23
click at [329, 201] on icon at bounding box center [333, 206] width 9 height 11
click at [351, 195] on icon "Play Audio" at bounding box center [360, 206] width 23 height 23
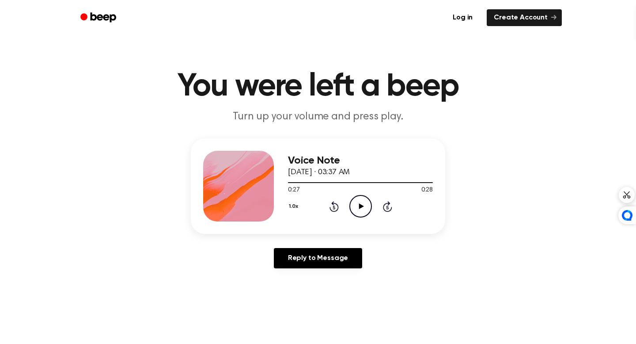
click at [351, 195] on icon "Play Audio" at bounding box center [360, 206] width 23 height 23
click at [350, 195] on icon "Play Audio" at bounding box center [360, 206] width 23 height 23
click at [355, 195] on icon "Play Audio" at bounding box center [360, 206] width 23 height 23
